Goal: Task Accomplishment & Management: Complete application form

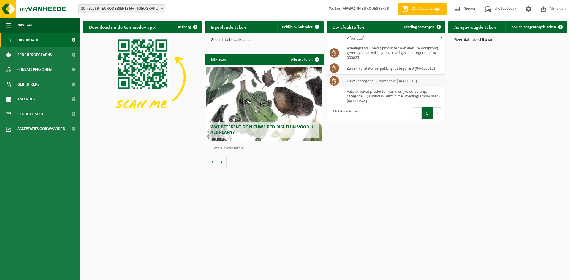
click at [350, 80] on td "zuivel,categorie 3, onverpakt (04-000315)" at bounding box center [393, 81] width 103 height 13
click at [334, 80] on icon at bounding box center [334, 81] width 6 height 6
click at [334, 81] on icon at bounding box center [334, 81] width 6 height 6
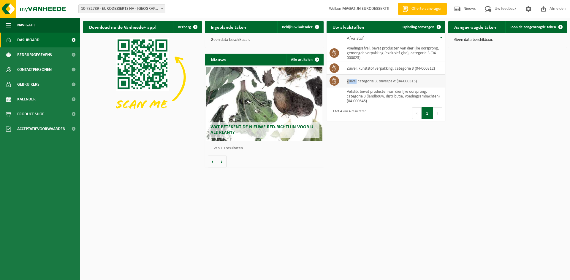
click at [334, 81] on icon at bounding box center [334, 81] width 6 height 6
click at [336, 81] on icon at bounding box center [334, 81] width 6 height 6
click at [334, 80] on icon at bounding box center [334, 81] width 6 height 6
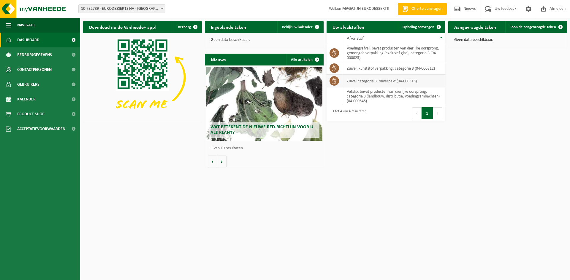
click at [333, 82] on icon at bounding box center [334, 81] width 4 height 6
click at [354, 82] on td "zuivel,categorie 3, onverpakt (04-000315)" at bounding box center [393, 81] width 103 height 13
click at [335, 80] on icon at bounding box center [334, 81] width 6 height 6
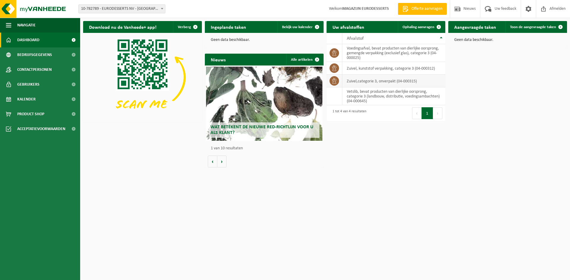
click at [335, 80] on icon at bounding box center [334, 81] width 6 height 6
click at [441, 39] on th "Afvalstof" at bounding box center [393, 38] width 103 height 11
click at [334, 80] on icon at bounding box center [334, 81] width 4 height 6
click at [337, 81] on icon at bounding box center [334, 81] width 6 height 6
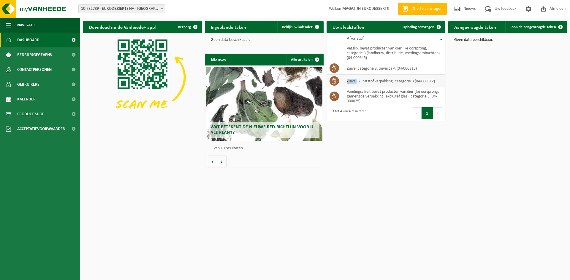
click at [356, 81] on td "zuivel, kunststof verpakking, categorie 3 (04-000312)" at bounding box center [393, 81] width 103 height 13
click at [357, 81] on td "zuivel, kunststof verpakking, categorie 3 (04-000312)" at bounding box center [393, 81] width 103 height 13
click at [441, 40] on th "Afvalstof" at bounding box center [393, 38] width 103 height 11
click at [334, 81] on icon at bounding box center [334, 81] width 6 height 6
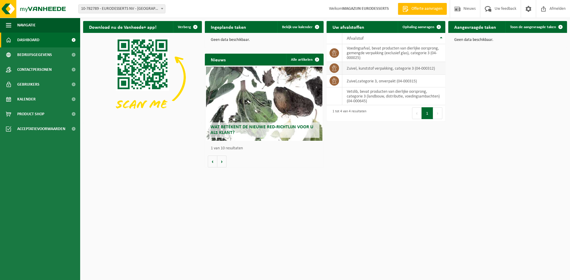
click at [337, 66] on icon at bounding box center [334, 68] width 6 height 6
click at [360, 68] on td "zuivel, kunststof verpakking, categorie 3 (04-000312)" at bounding box center [393, 68] width 103 height 13
click at [429, 27] on span "Ophaling aanvragen" at bounding box center [418, 27] width 32 height 4
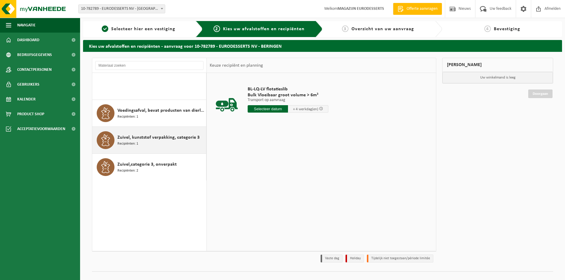
click at [105, 138] on icon at bounding box center [106, 140] width 12 height 12
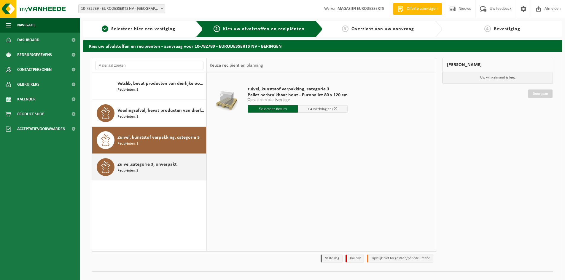
click at [104, 168] on icon at bounding box center [106, 167] width 12 height 12
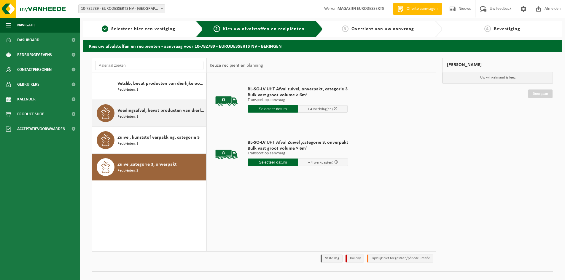
click at [104, 115] on icon at bounding box center [106, 113] width 12 height 12
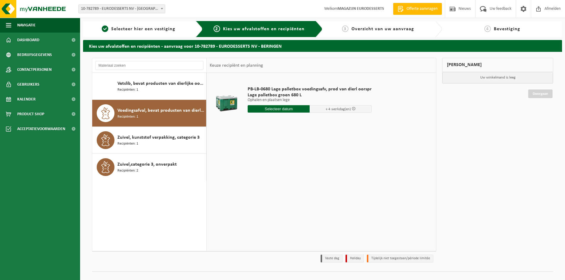
click at [283, 107] on input "text" at bounding box center [279, 108] width 62 height 7
click at [255, 171] on div "18" at bounding box center [253, 170] width 10 height 9
type input "Van 2025-08-18"
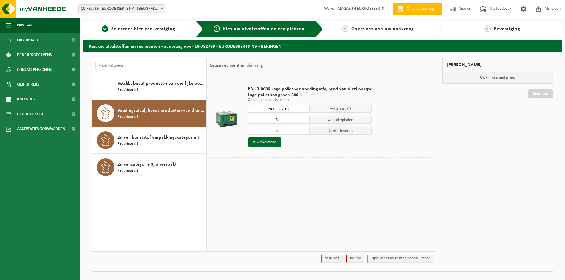
click at [280, 122] on input "5" at bounding box center [279, 120] width 62 height 8
type input "78"
click at [280, 132] on input "5" at bounding box center [279, 131] width 62 height 8
type input "78"
click at [264, 141] on button "In winkelmand" at bounding box center [264, 142] width 33 height 9
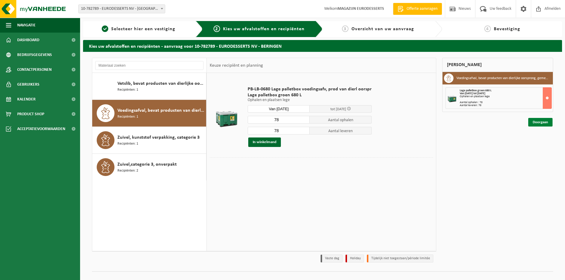
click at [544, 123] on link "Doorgaan" at bounding box center [541, 122] width 24 height 9
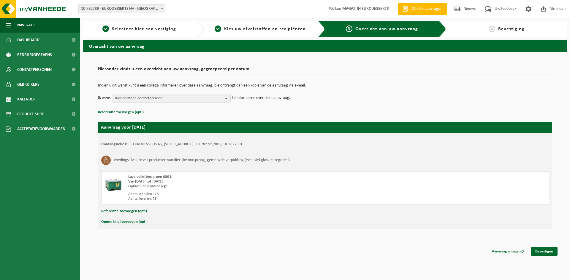
click at [136, 222] on button "Opmerking toevoegen (opt.)" at bounding box center [124, 222] width 46 height 8
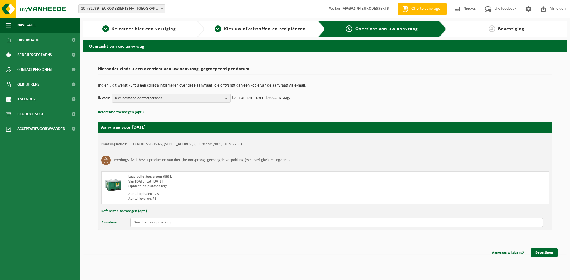
click at [140, 223] on input "text" at bounding box center [336, 222] width 412 height 9
type input "g"
type input "Geen ophaling/levering op vrijdag."
click at [510, 29] on span "Bevestiging" at bounding box center [511, 29] width 26 height 5
click at [501, 29] on span "Bevestiging" at bounding box center [511, 29] width 26 height 5
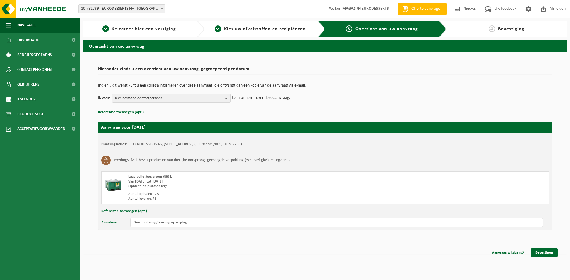
click at [511, 30] on span "Bevestiging" at bounding box center [511, 29] width 26 height 5
click at [545, 252] on link "Bevestigen" at bounding box center [544, 253] width 27 height 9
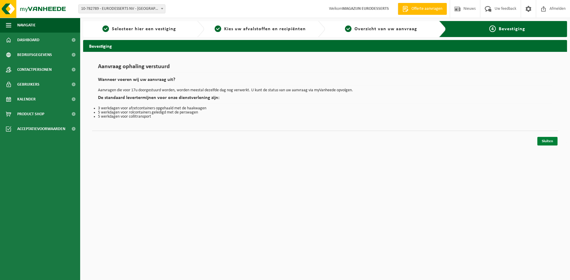
click at [552, 140] on link "Sluiten" at bounding box center [547, 141] width 20 height 9
